Goal: Transaction & Acquisition: Purchase product/service

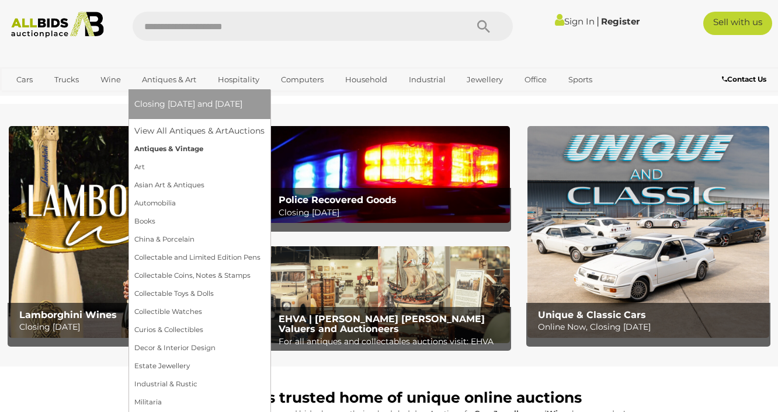
click at [170, 148] on link "Antiques & Vintage" at bounding box center [199, 149] width 130 height 18
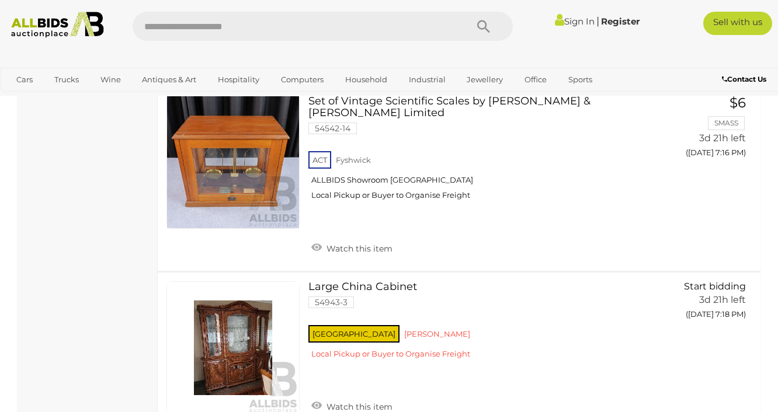
scroll to position [7546, 0]
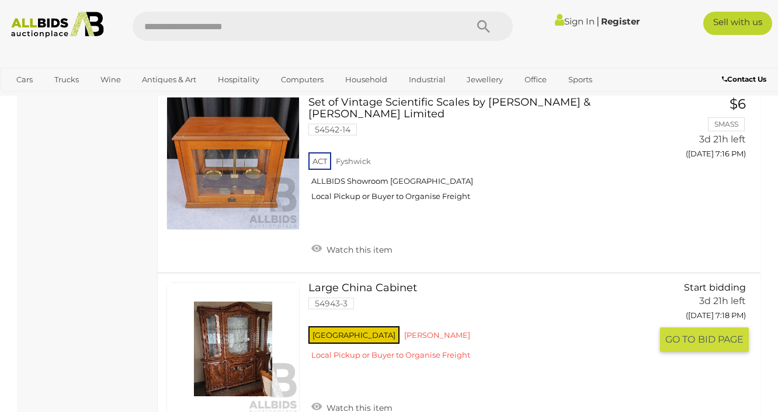
click at [253, 283] on link at bounding box center [232, 349] width 133 height 133
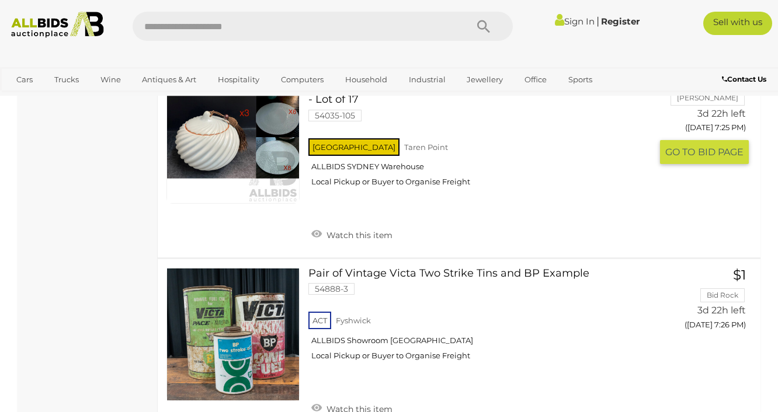
scroll to position [8806, 0]
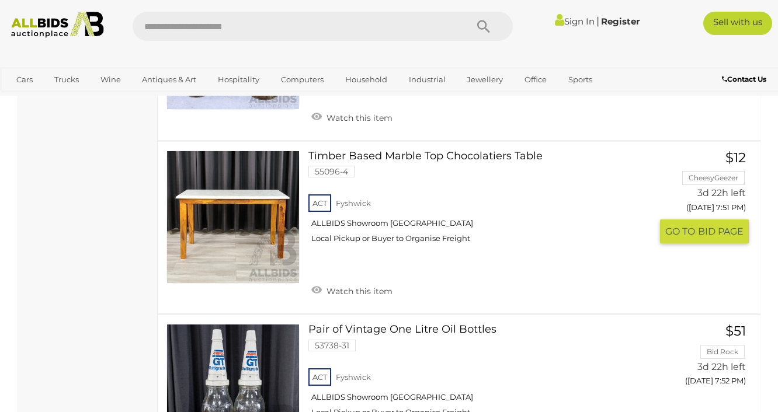
scroll to position [4745, 0]
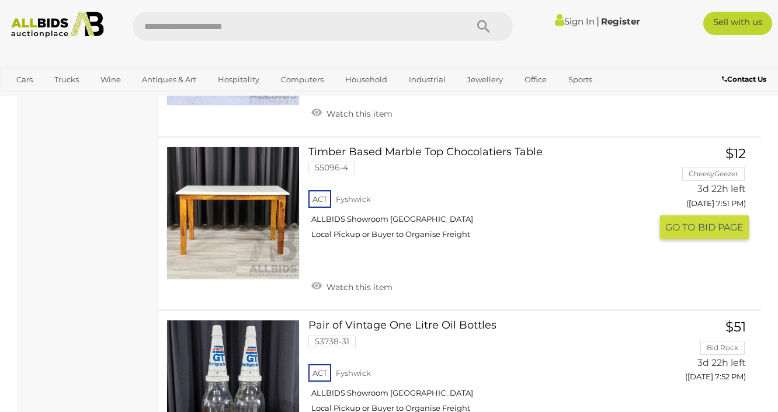
click at [358, 147] on link "Timber Based Marble Top Chocolatiers Table 55096-4 ACT Fyshwick ALLBIDS Showroo…" at bounding box center [484, 198] width 334 height 102
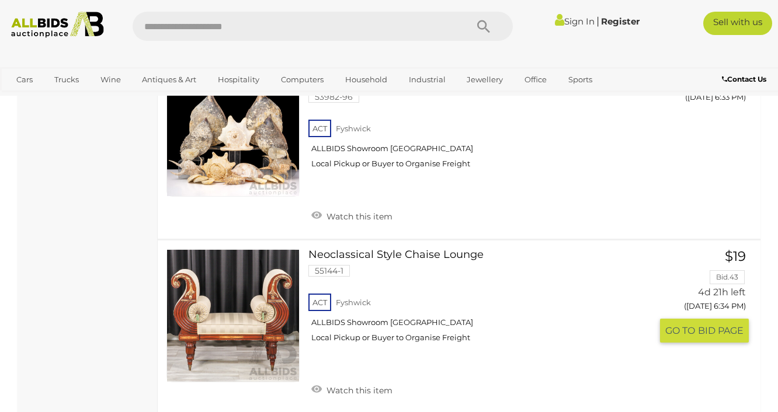
scroll to position [8645, 0]
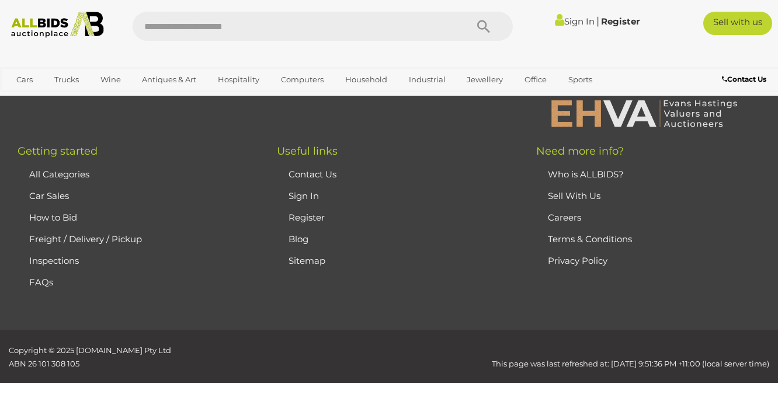
scroll to position [156, 0]
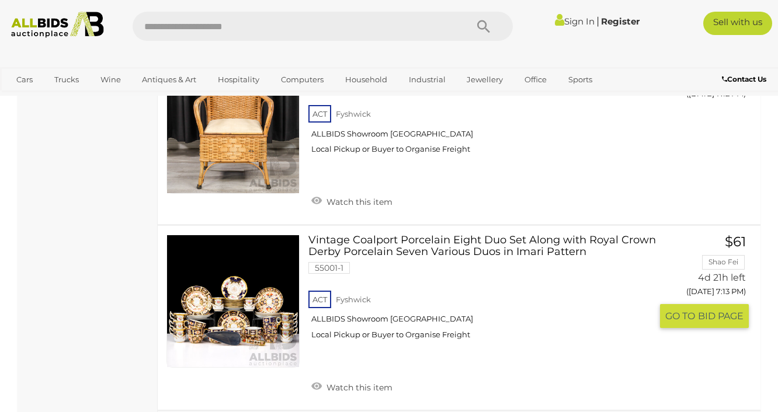
scroll to position [8217, 0]
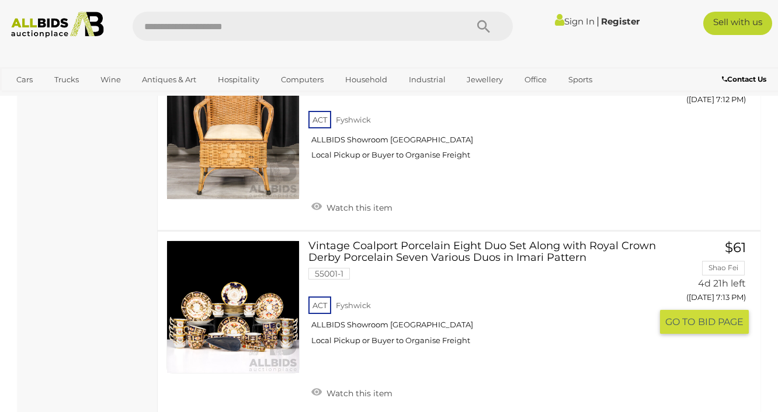
click at [252, 241] on link at bounding box center [232, 307] width 133 height 133
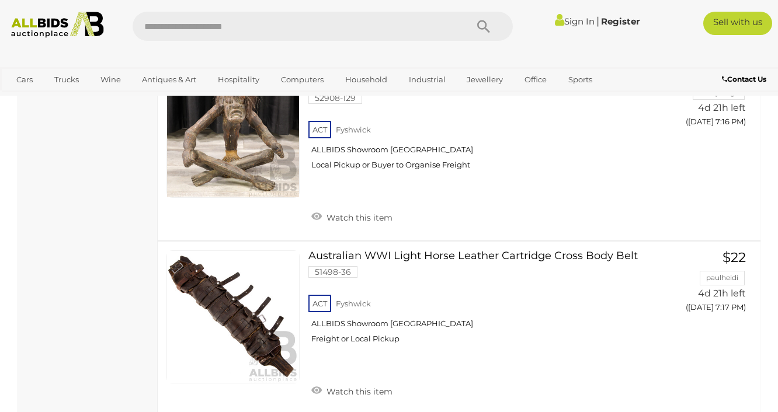
scroll to position [8950, 0]
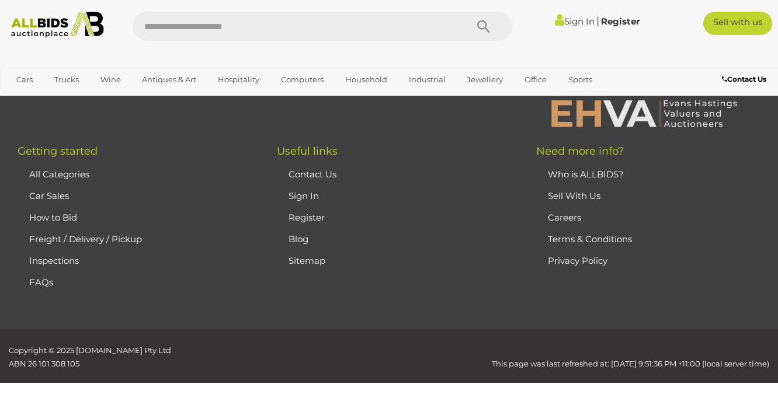
scroll to position [156, 0]
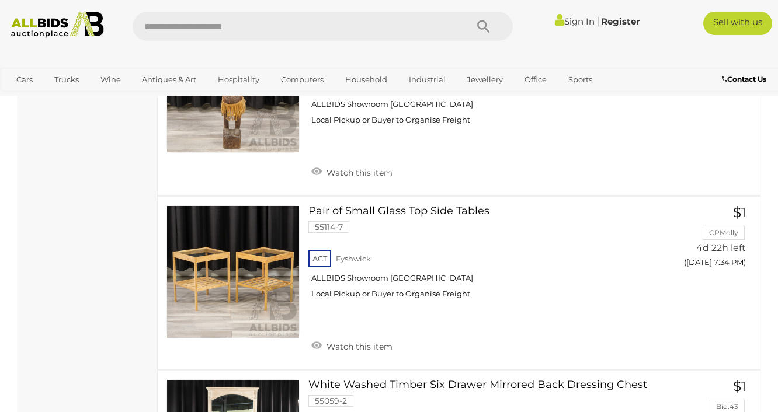
scroll to position [3187, 0]
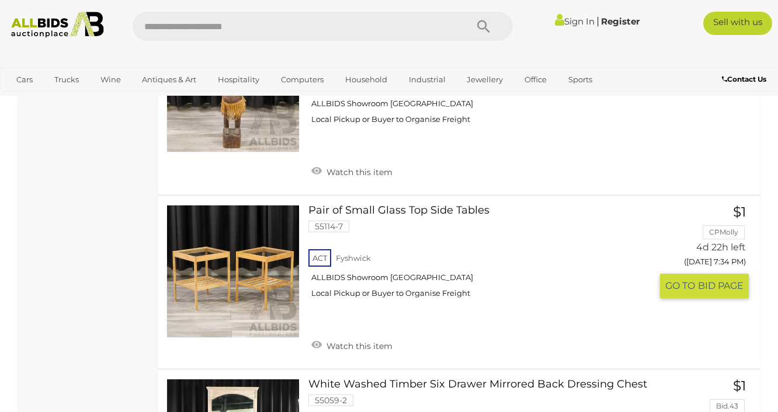
click at [275, 231] on link at bounding box center [232, 271] width 133 height 133
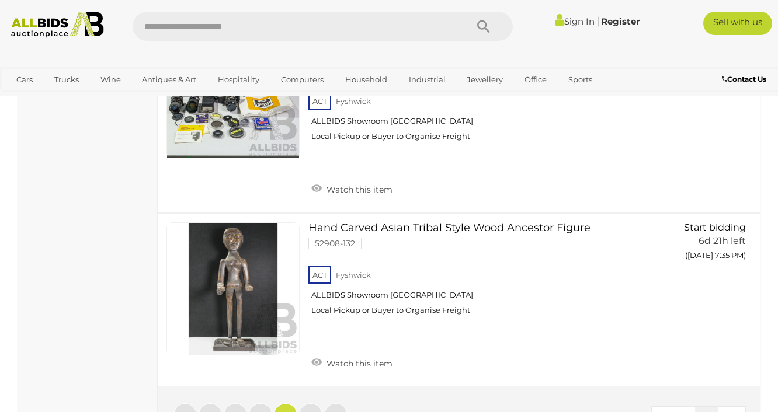
scroll to position [8955, 0]
click at [314, 403] on link "5" at bounding box center [310, 414] width 23 height 23
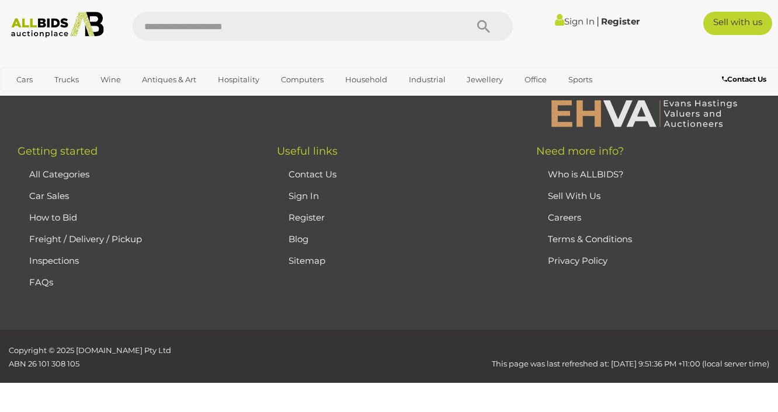
scroll to position [156, 0]
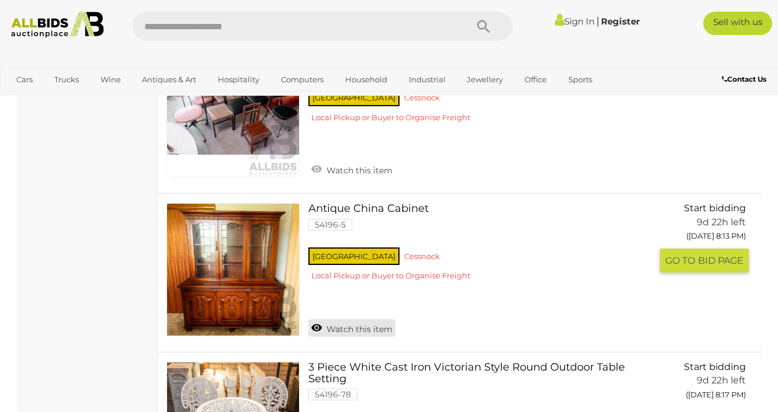
scroll to position [6233, 0]
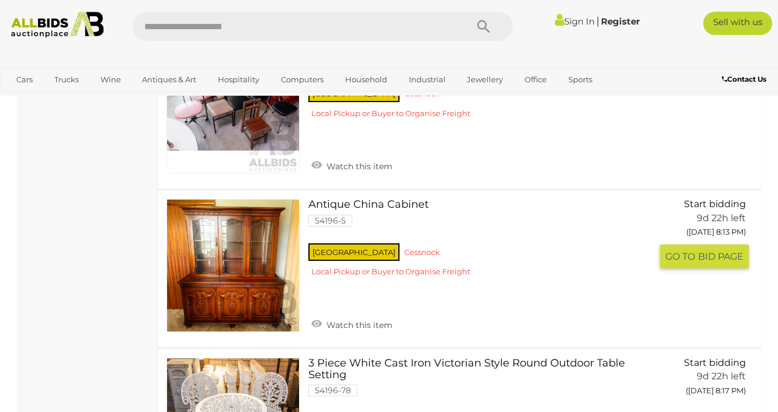
click at [259, 199] on link at bounding box center [232, 265] width 133 height 133
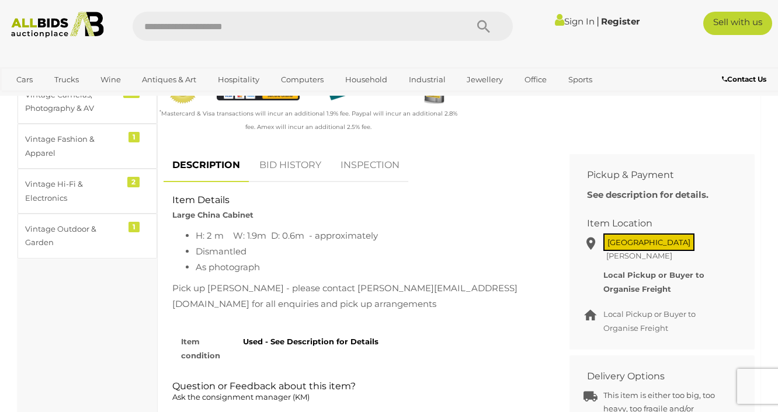
scroll to position [395, 0]
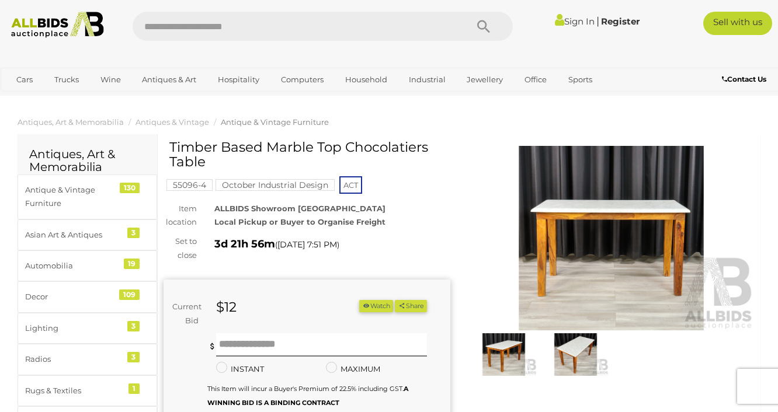
click at [586, 351] on img at bounding box center [575, 354] width 66 height 43
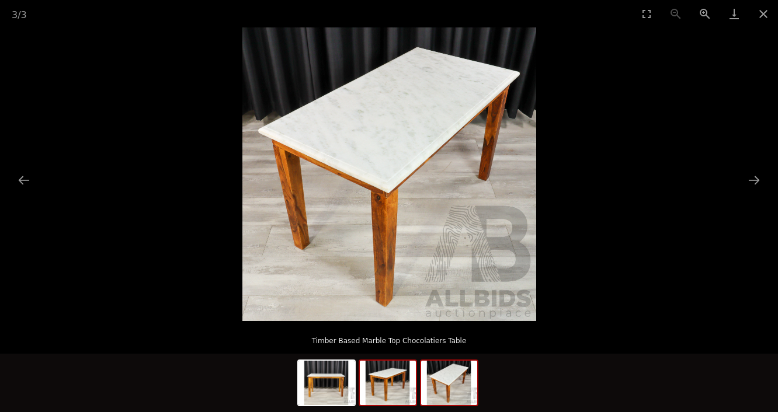
click at [382, 388] on img at bounding box center [388, 383] width 56 height 44
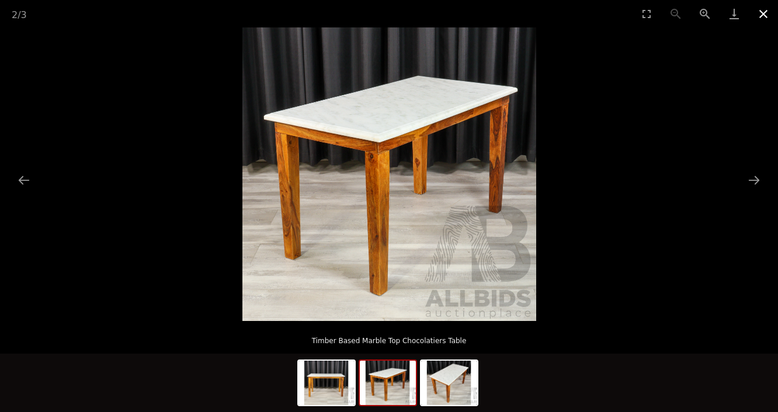
click at [762, 12] on button "Close gallery" at bounding box center [762, 13] width 29 height 27
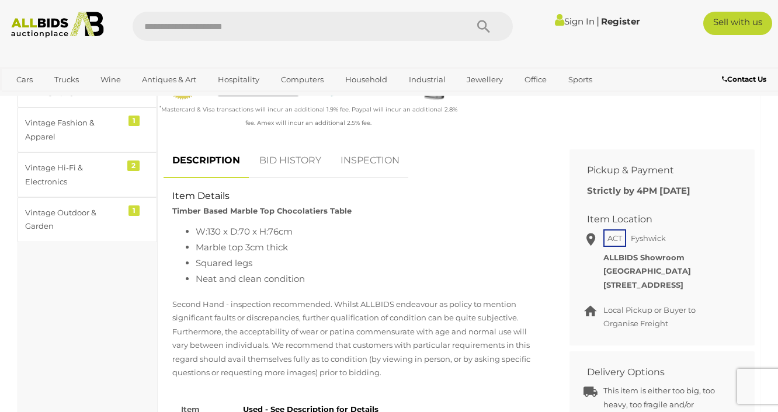
scroll to position [402, 0]
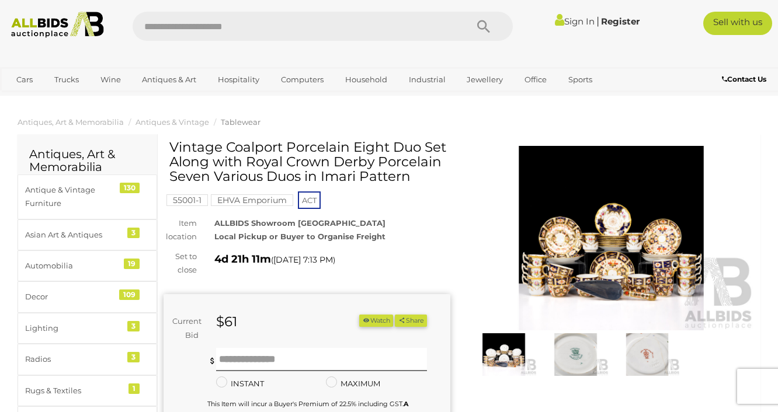
click at [597, 254] on img at bounding box center [611, 238] width 287 height 184
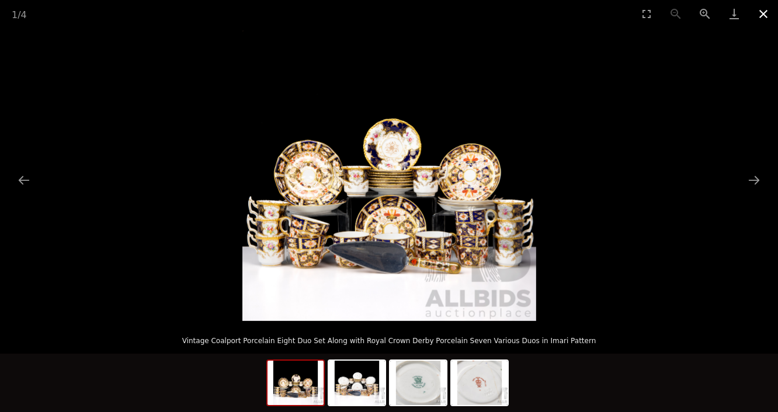
click at [761, 13] on button "Close gallery" at bounding box center [762, 13] width 29 height 27
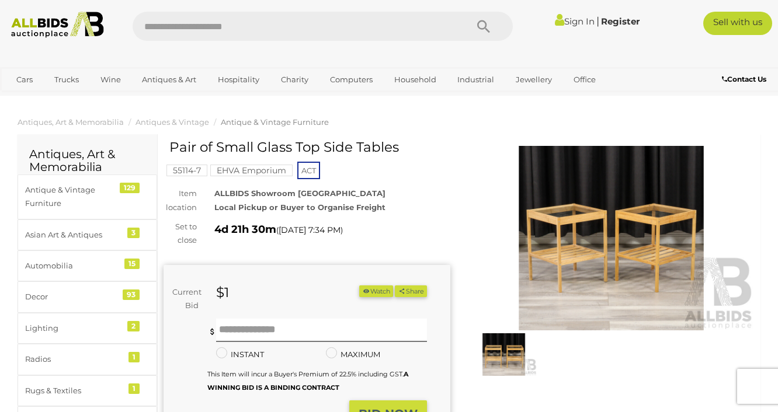
click at [587, 254] on img at bounding box center [611, 238] width 287 height 184
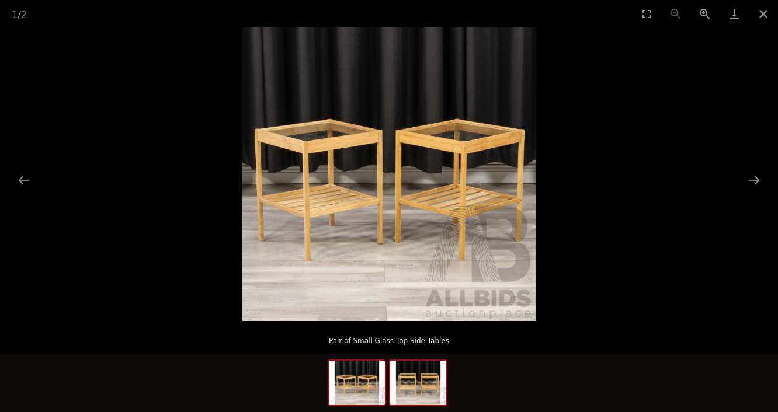
click at [422, 384] on img at bounding box center [418, 383] width 56 height 44
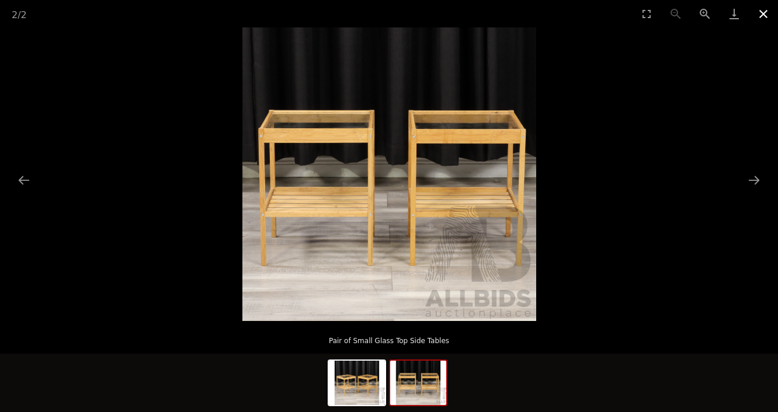
click at [762, 13] on button "Close gallery" at bounding box center [762, 13] width 29 height 27
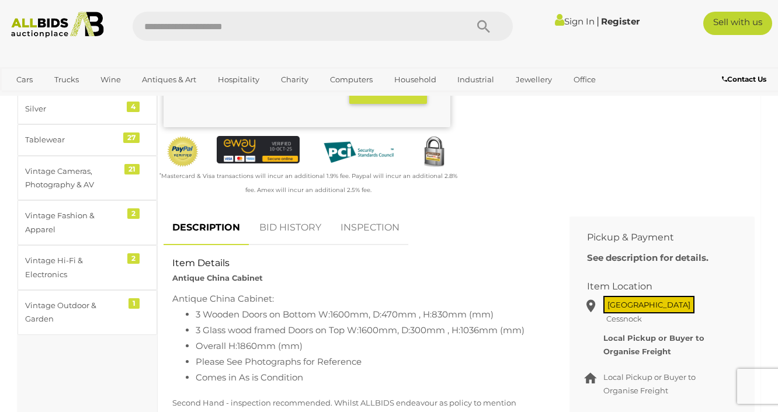
scroll to position [316, 0]
